Goal: Transaction & Acquisition: Obtain resource

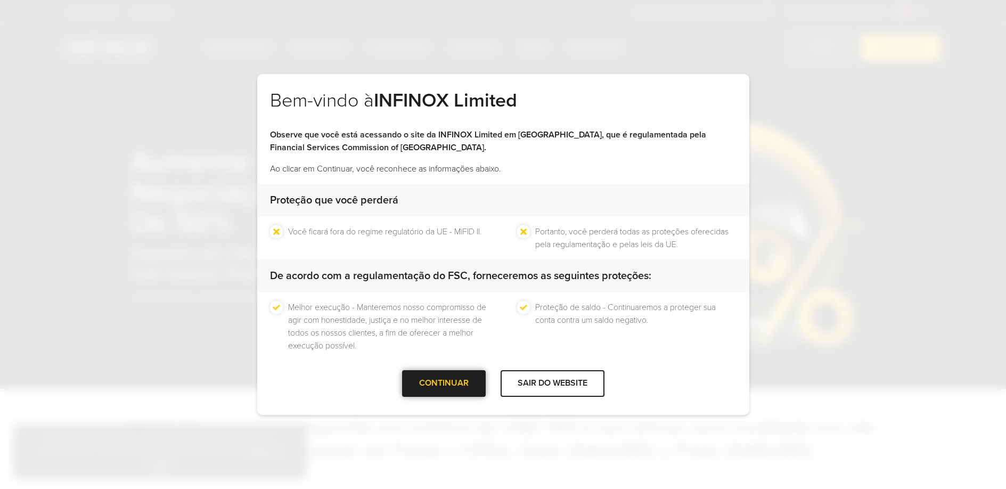
click at [428, 386] on div "CONTINUAR" at bounding box center [444, 383] width 84 height 26
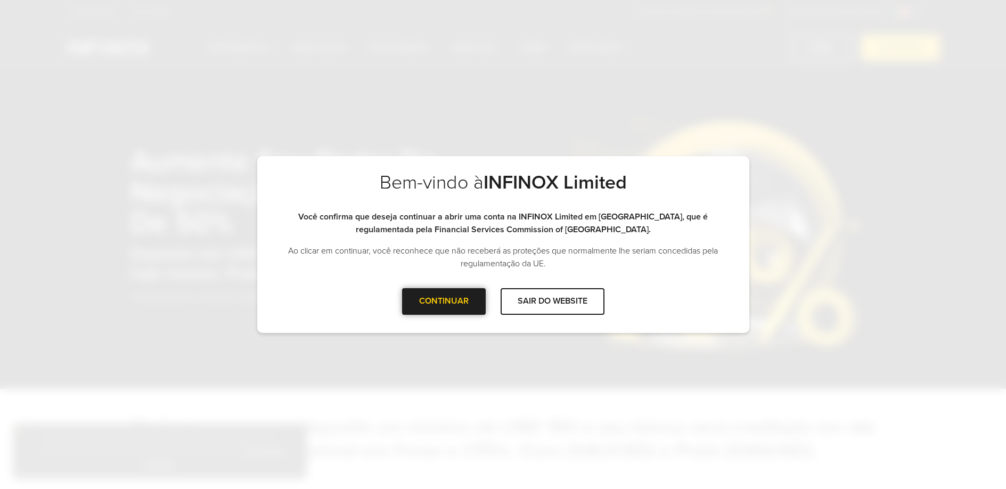
click at [444, 301] on div at bounding box center [444, 301] width 0 height 0
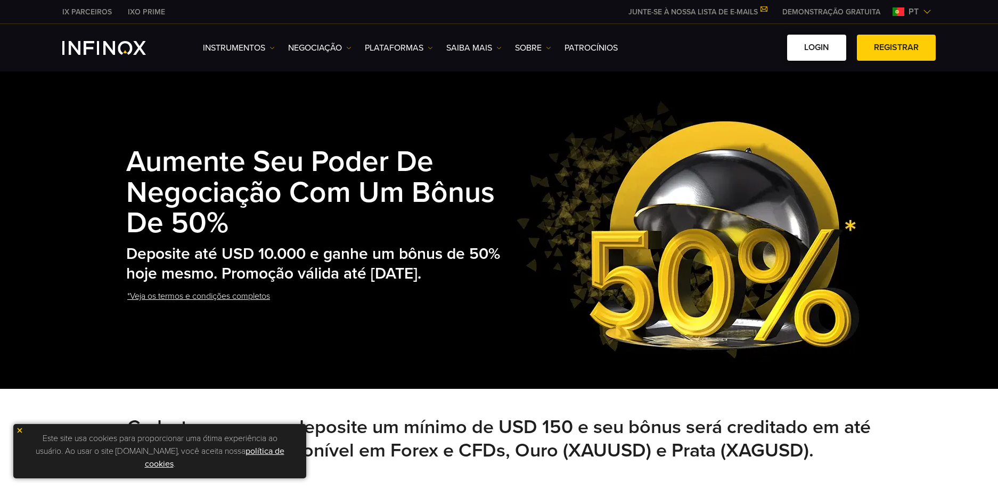
click at [814, 53] on link "Login" at bounding box center [816, 48] width 59 height 26
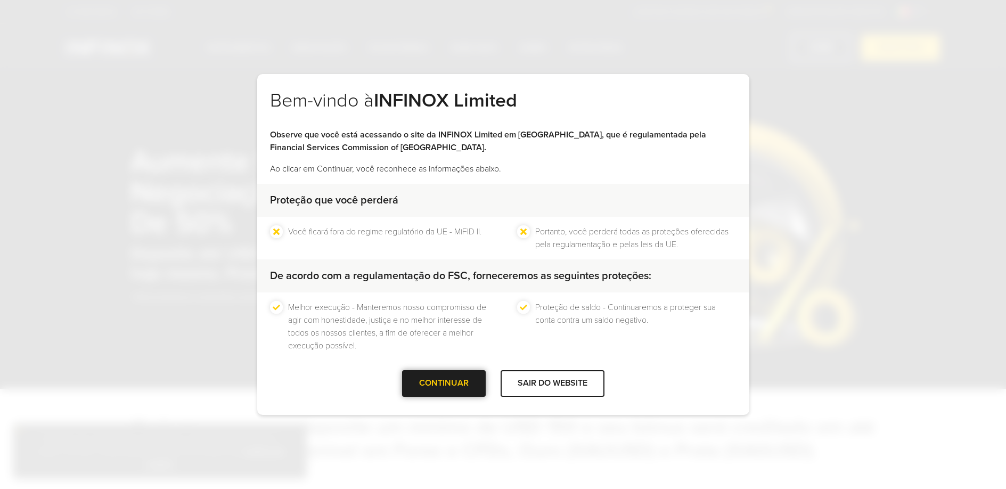
click at [444, 383] on div at bounding box center [444, 383] width 0 height 0
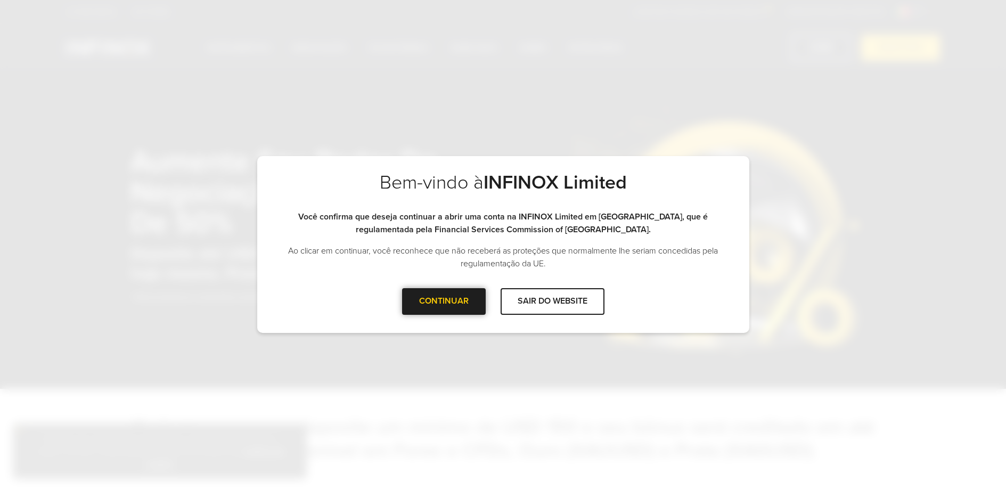
click at [444, 301] on div at bounding box center [444, 301] width 0 height 0
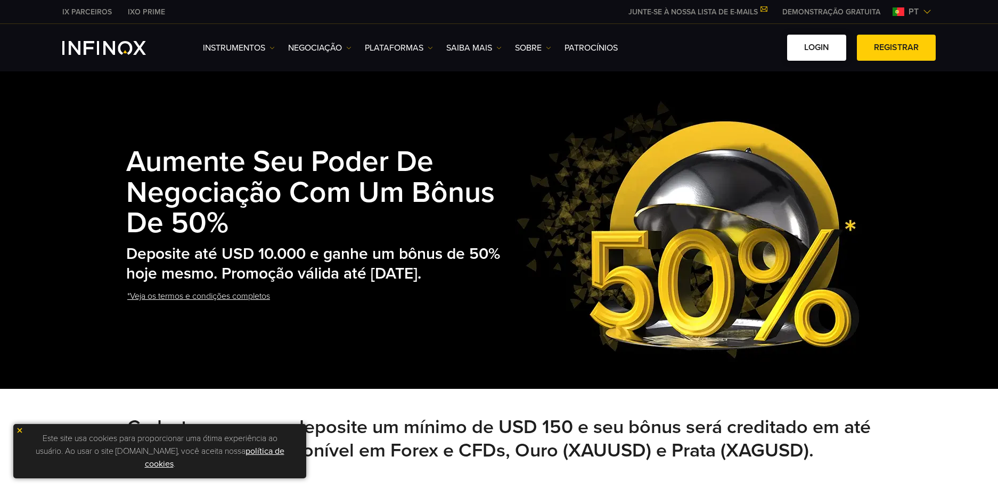
click at [822, 43] on link "Login" at bounding box center [816, 48] width 59 height 26
